Goal: Use online tool/utility: Utilize a website feature to perform a specific function

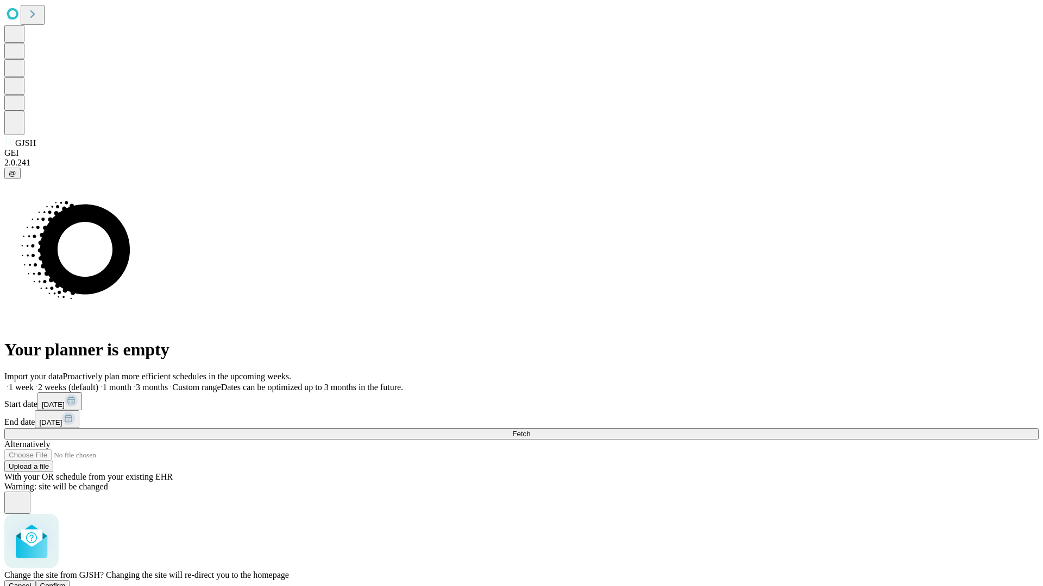
click at [66, 582] on span "Confirm" at bounding box center [53, 586] width 26 height 8
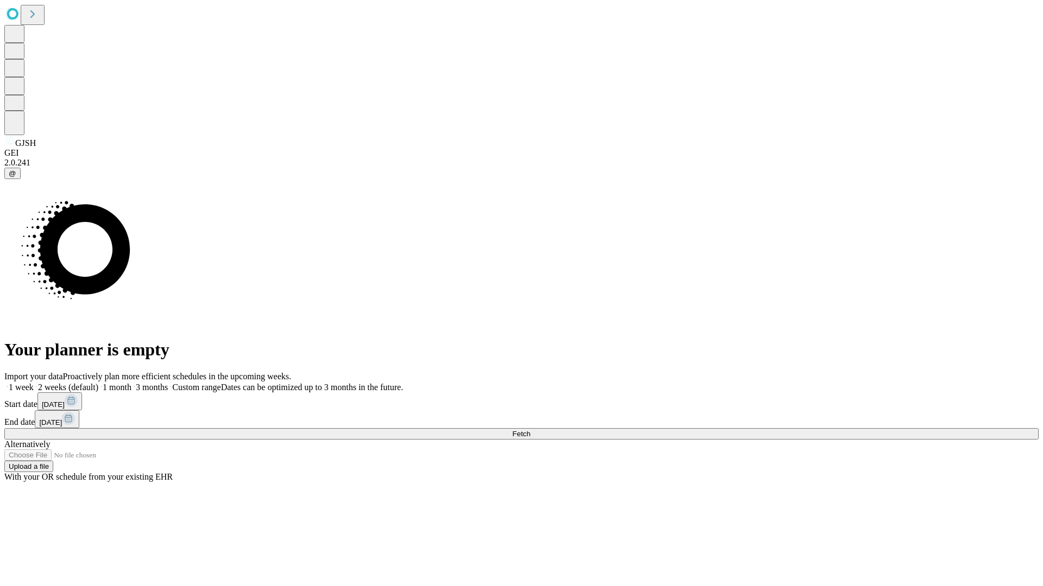
click at [98, 383] on label "2 weeks (default)" at bounding box center [66, 387] width 65 height 9
click at [530, 430] on span "Fetch" at bounding box center [521, 434] width 18 height 8
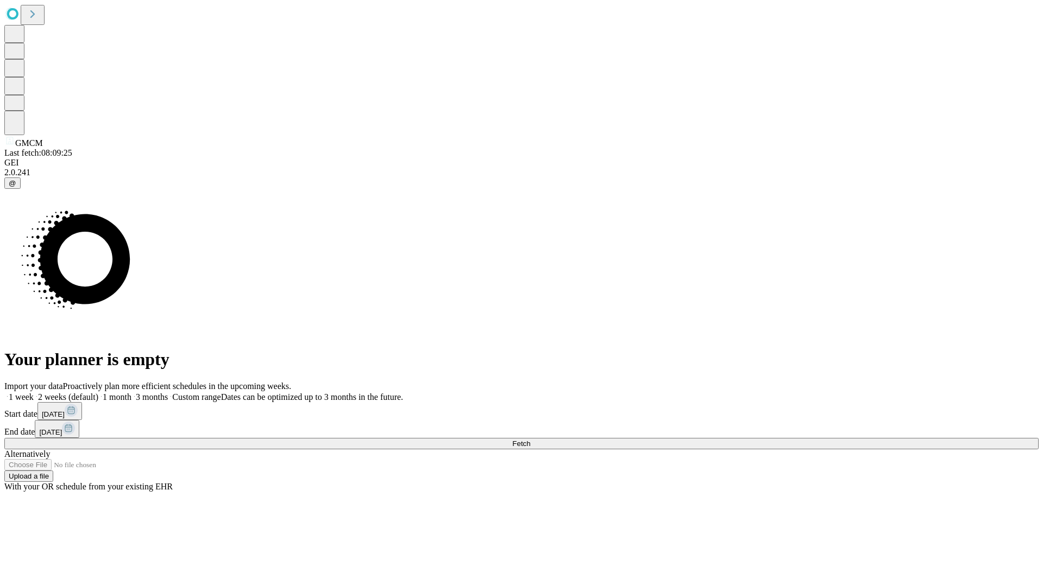
click at [98, 393] on label "2 weeks (default)" at bounding box center [66, 397] width 65 height 9
click at [530, 440] on span "Fetch" at bounding box center [521, 444] width 18 height 8
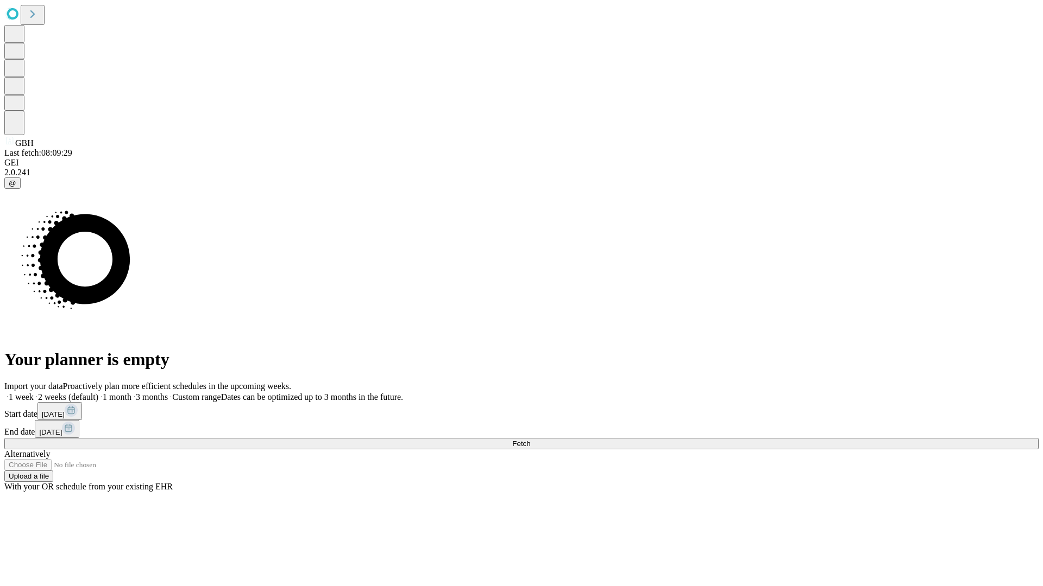
click at [98, 393] on label "2 weeks (default)" at bounding box center [66, 397] width 65 height 9
click at [530, 440] on span "Fetch" at bounding box center [521, 444] width 18 height 8
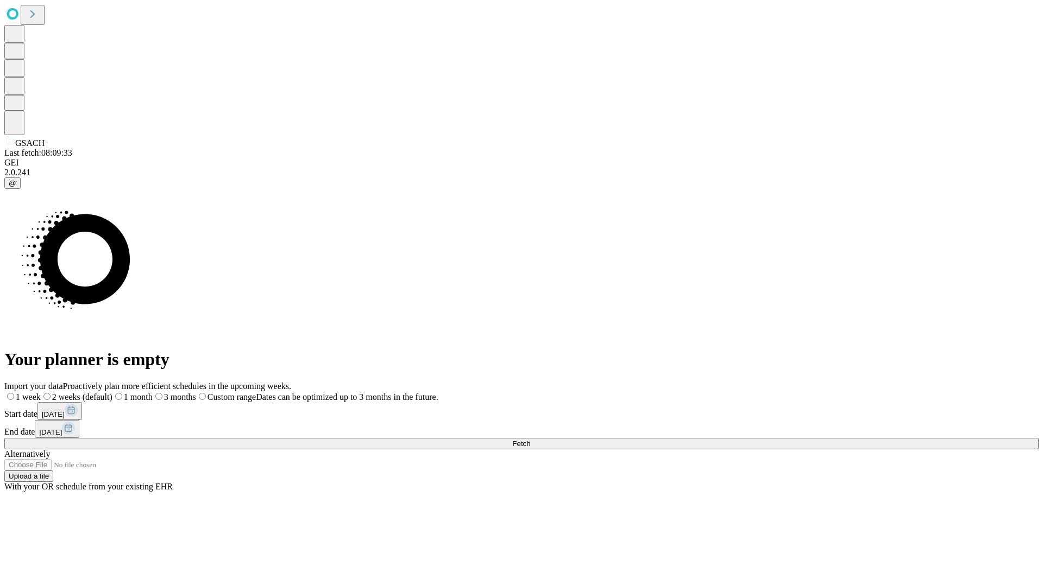
click at [112, 393] on label "2 weeks (default)" at bounding box center [77, 397] width 72 height 9
click at [530, 440] on span "Fetch" at bounding box center [521, 444] width 18 height 8
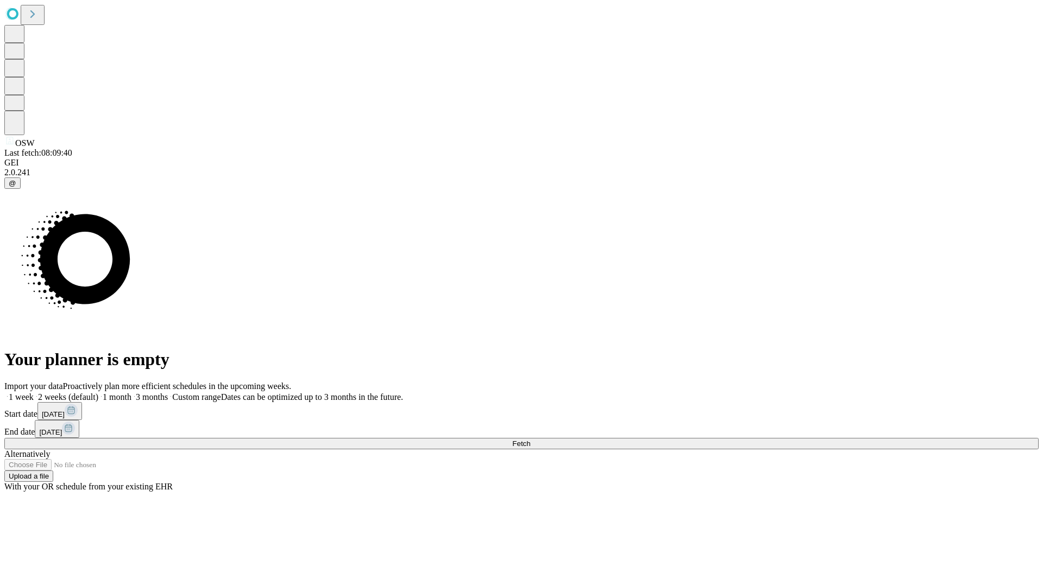
click at [98, 393] on label "2 weeks (default)" at bounding box center [66, 397] width 65 height 9
click at [530, 440] on span "Fetch" at bounding box center [521, 444] width 18 height 8
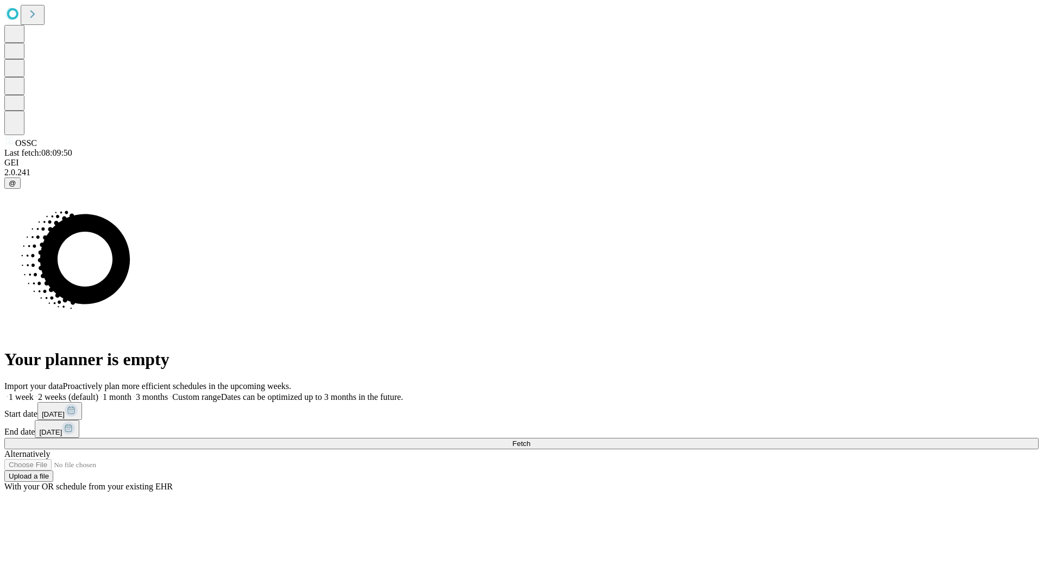
click at [98, 393] on label "2 weeks (default)" at bounding box center [66, 397] width 65 height 9
click at [530, 440] on span "Fetch" at bounding box center [521, 444] width 18 height 8
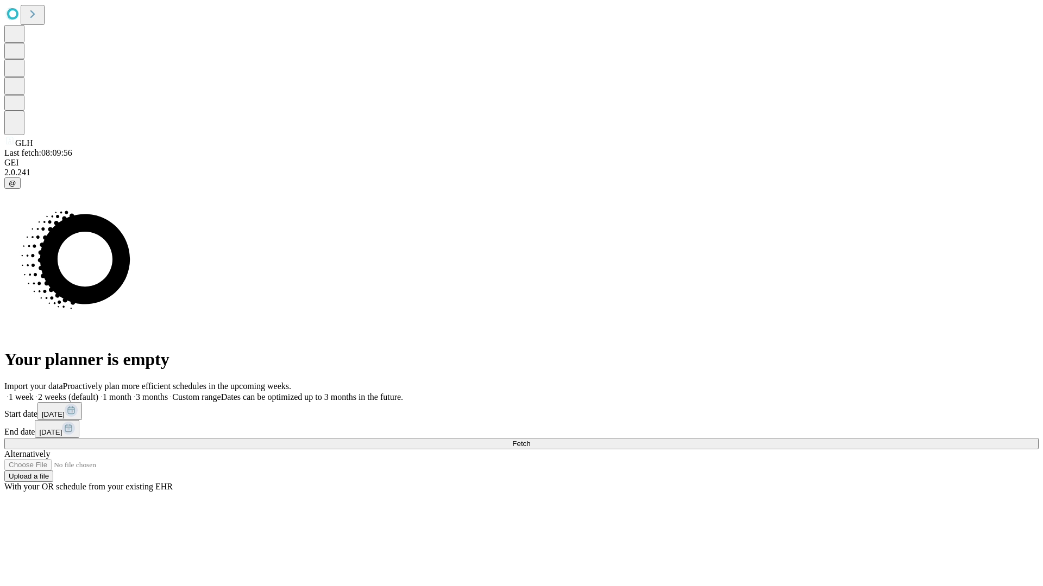
click at [530, 440] on span "Fetch" at bounding box center [521, 444] width 18 height 8
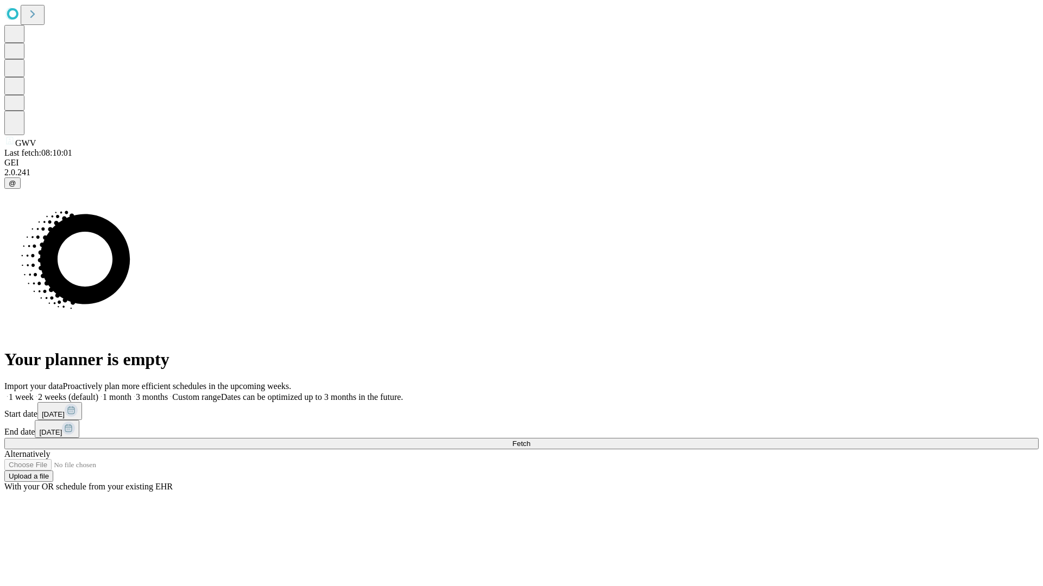
click at [98, 393] on label "2 weeks (default)" at bounding box center [66, 397] width 65 height 9
click at [530, 440] on span "Fetch" at bounding box center [521, 444] width 18 height 8
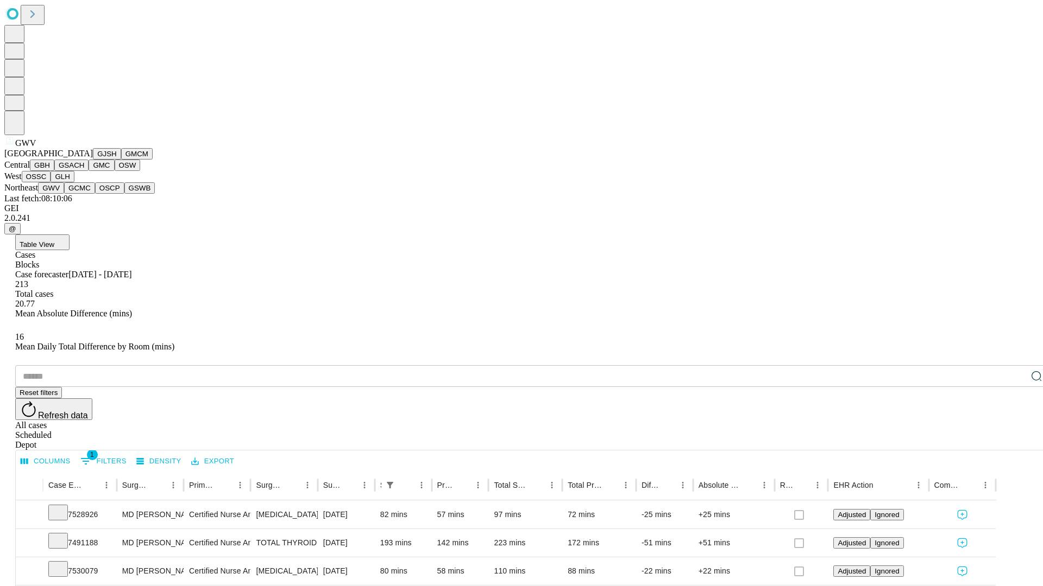
click at [84, 194] on button "GCMC" at bounding box center [79, 187] width 31 height 11
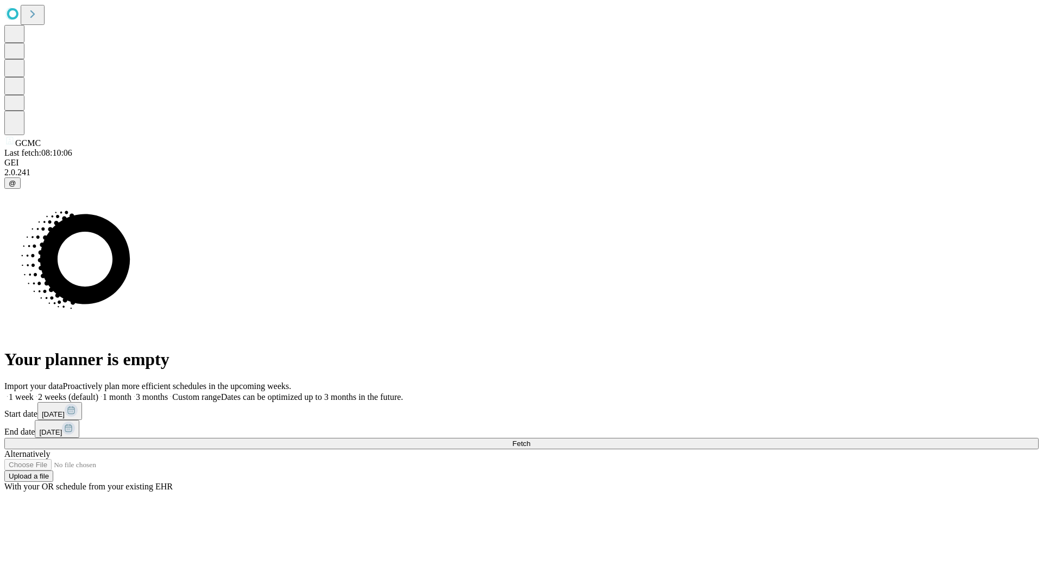
click at [98, 393] on label "2 weeks (default)" at bounding box center [66, 397] width 65 height 9
click at [530, 440] on span "Fetch" at bounding box center [521, 444] width 18 height 8
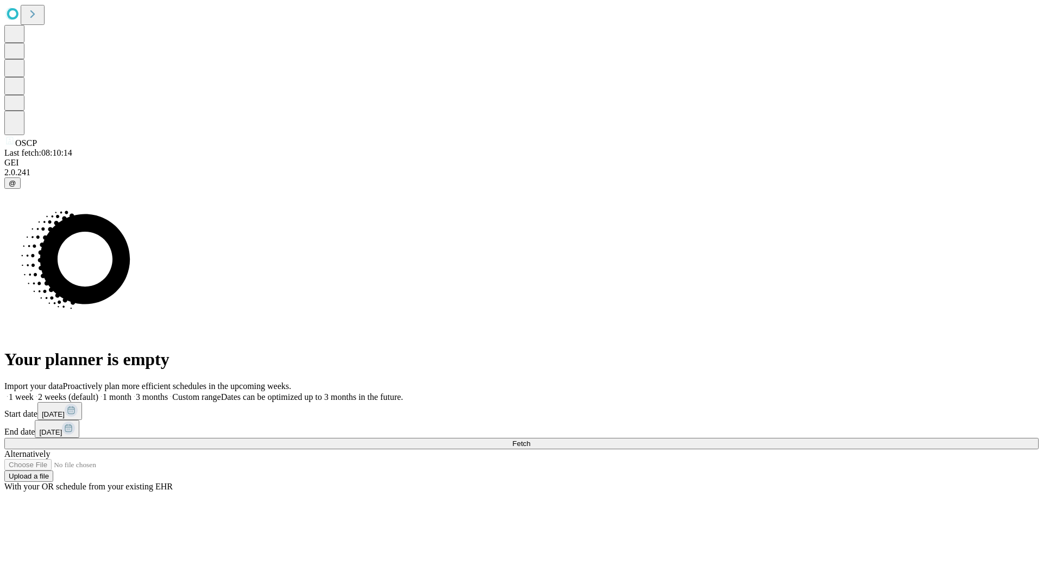
click at [98, 393] on label "2 weeks (default)" at bounding box center [66, 397] width 65 height 9
click at [530, 440] on span "Fetch" at bounding box center [521, 444] width 18 height 8
